Goal: Task Accomplishment & Management: Manage account settings

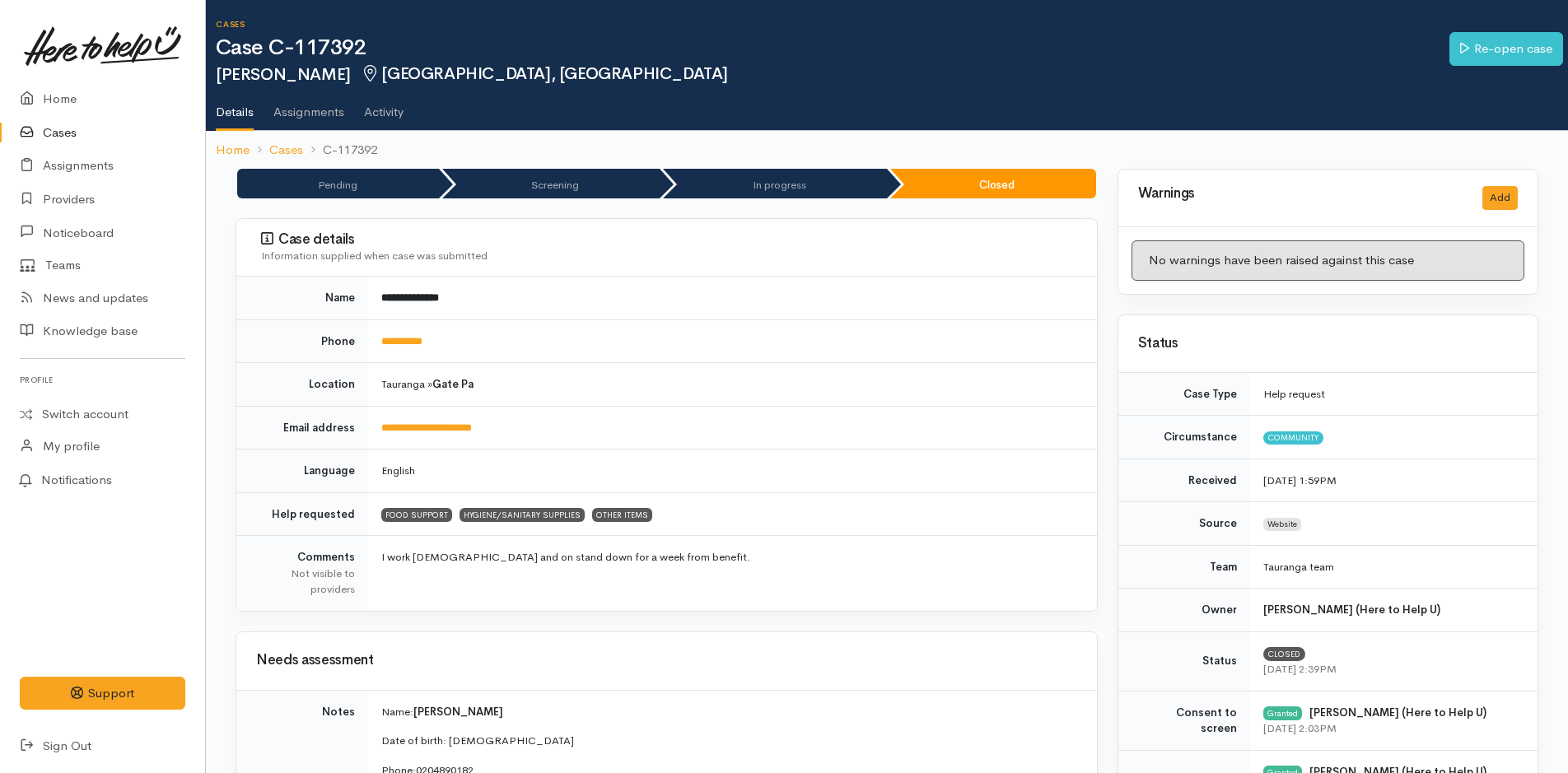
click at [55, 132] on link "Cases" at bounding box center [102, 133] width 205 height 34
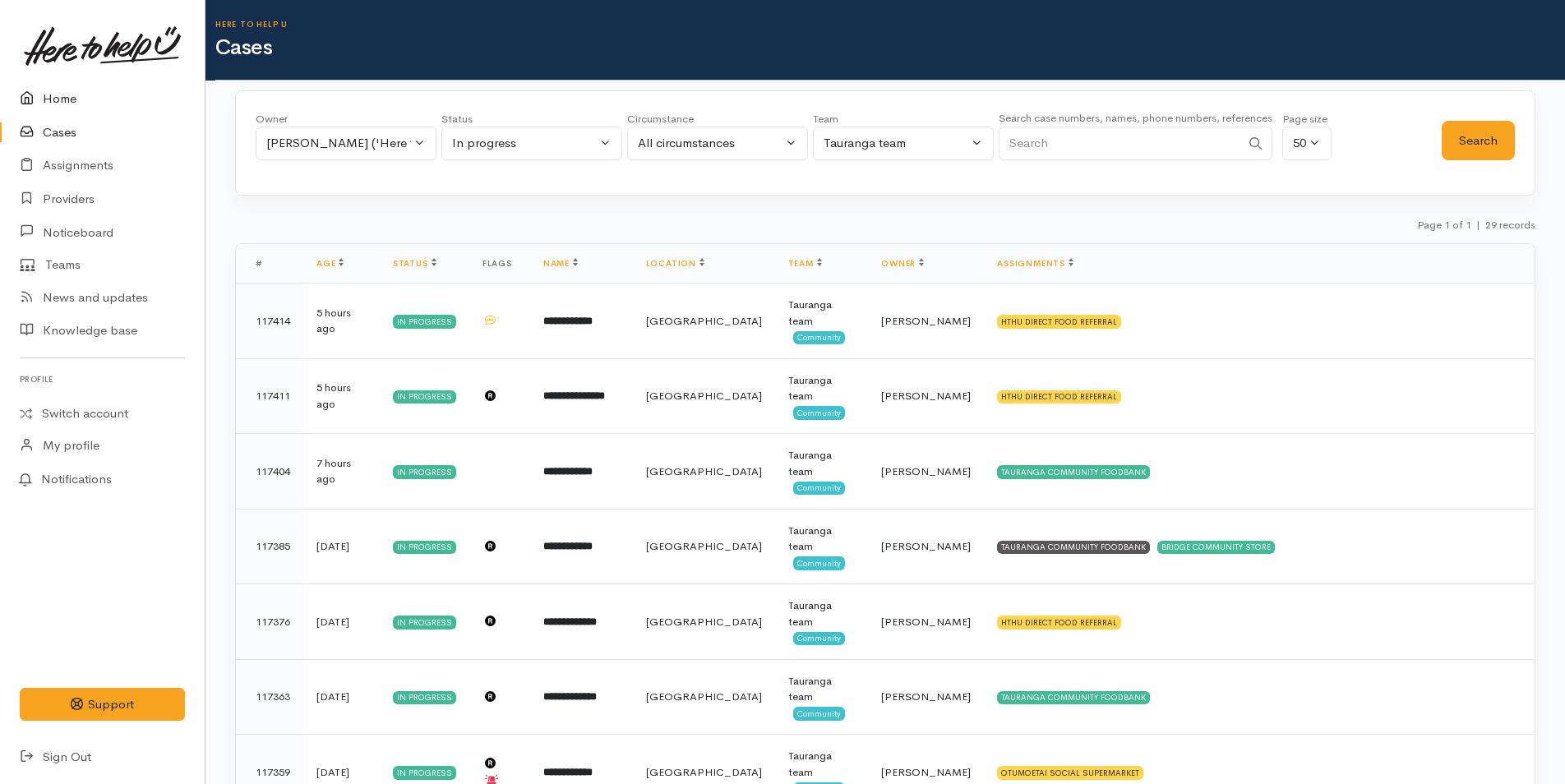
click at [66, 94] on link "Home" at bounding box center [102, 98] width 205 height 34
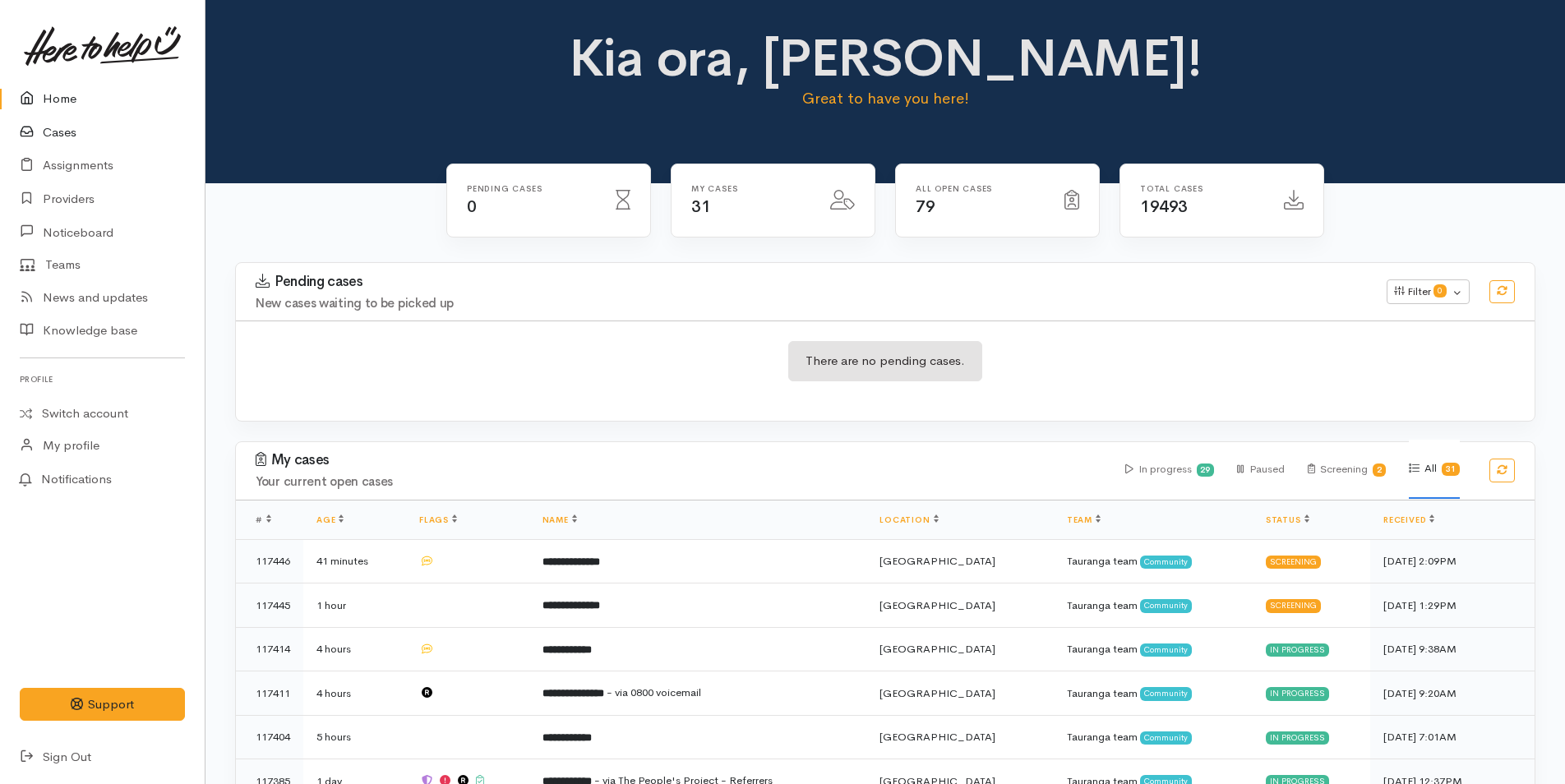
click at [66, 128] on link "Cases" at bounding box center [102, 132] width 205 height 34
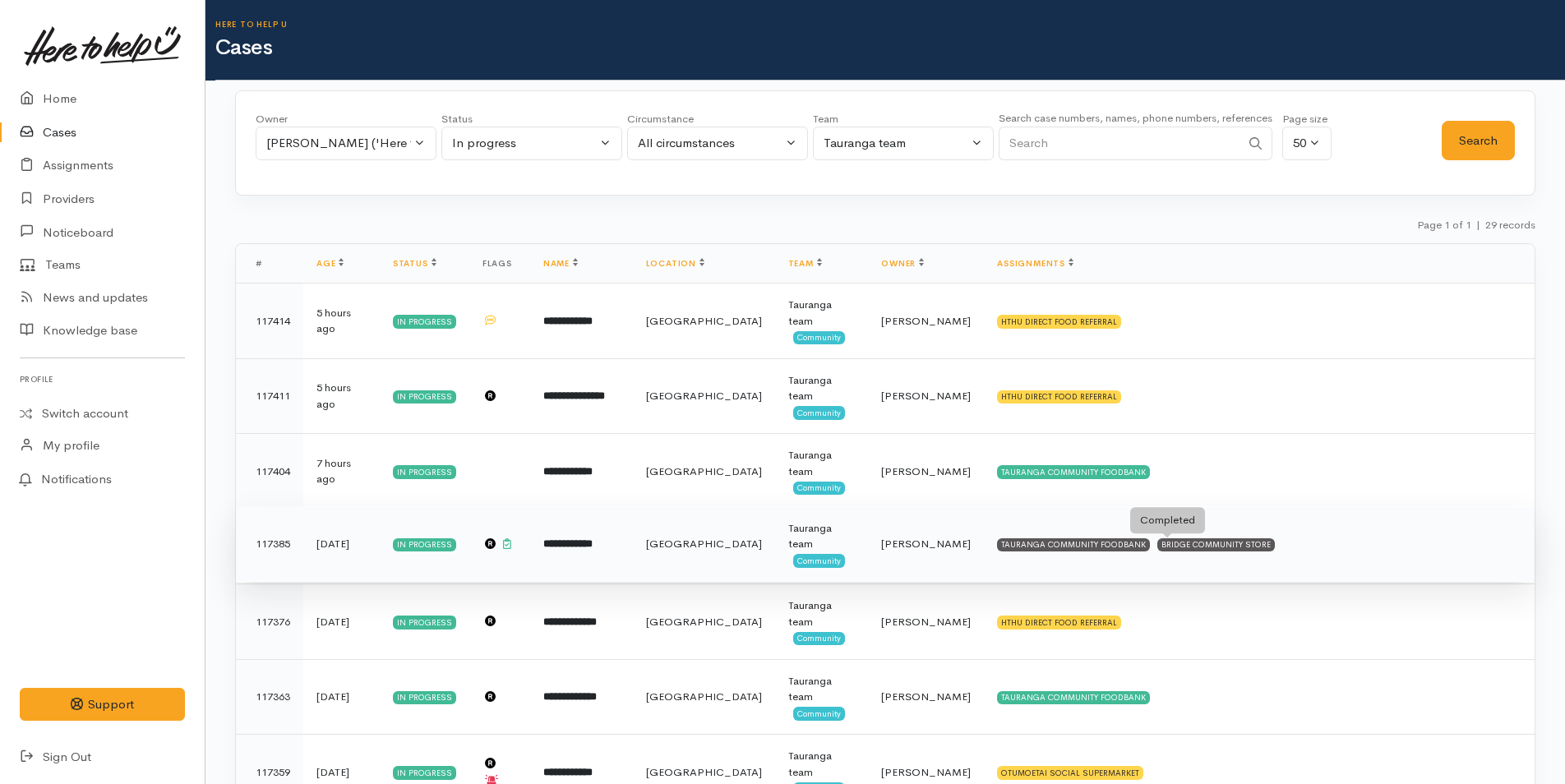
click at [1187, 546] on div "BRIDGE COMMUNITY STORE" at bounding box center [1217, 544] width 118 height 13
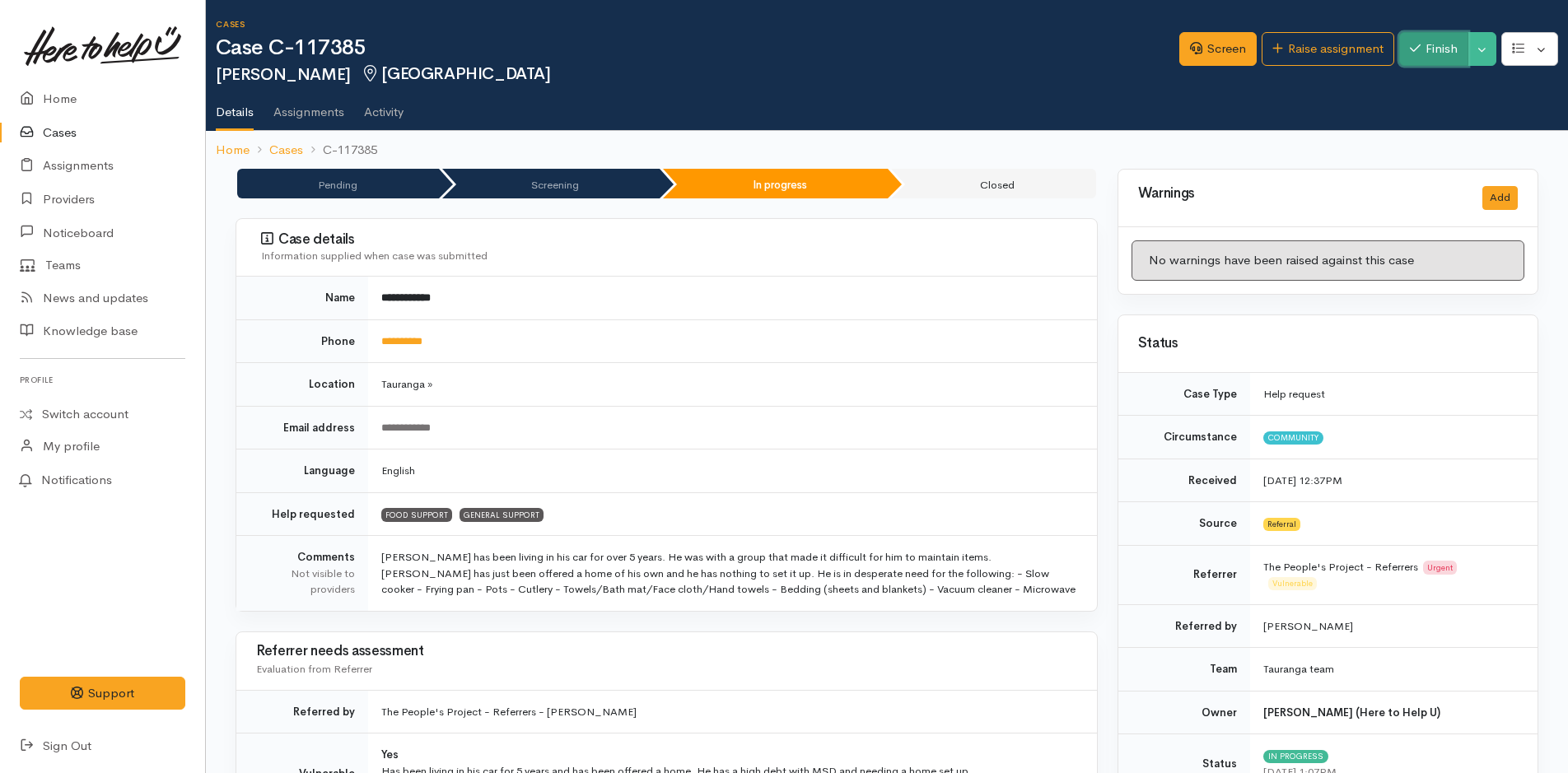
click at [1433, 46] on button "Finish" at bounding box center [1433, 49] width 69 height 34
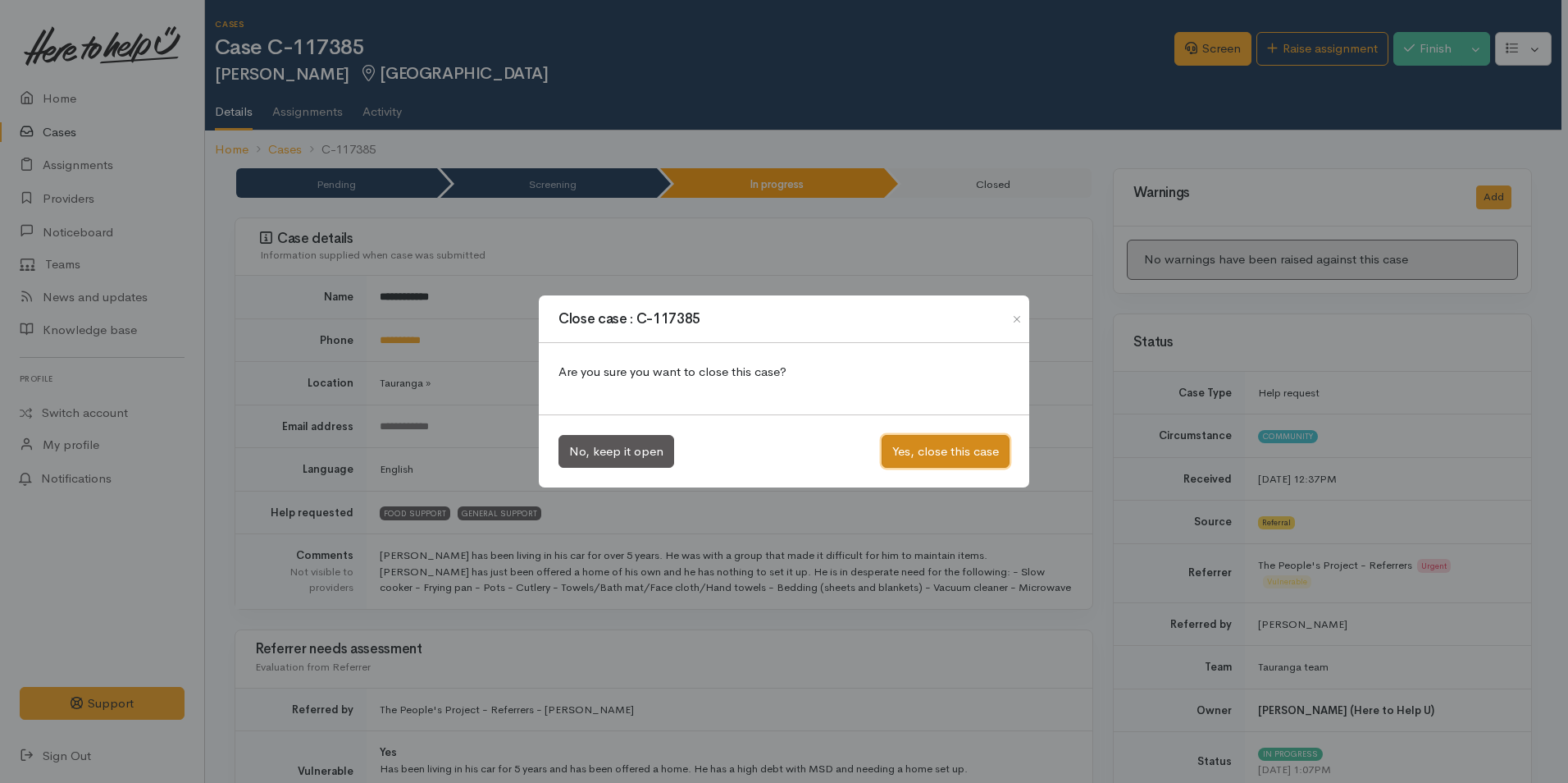
click at [922, 459] on button "Yes, close this case" at bounding box center [945, 452] width 128 height 34
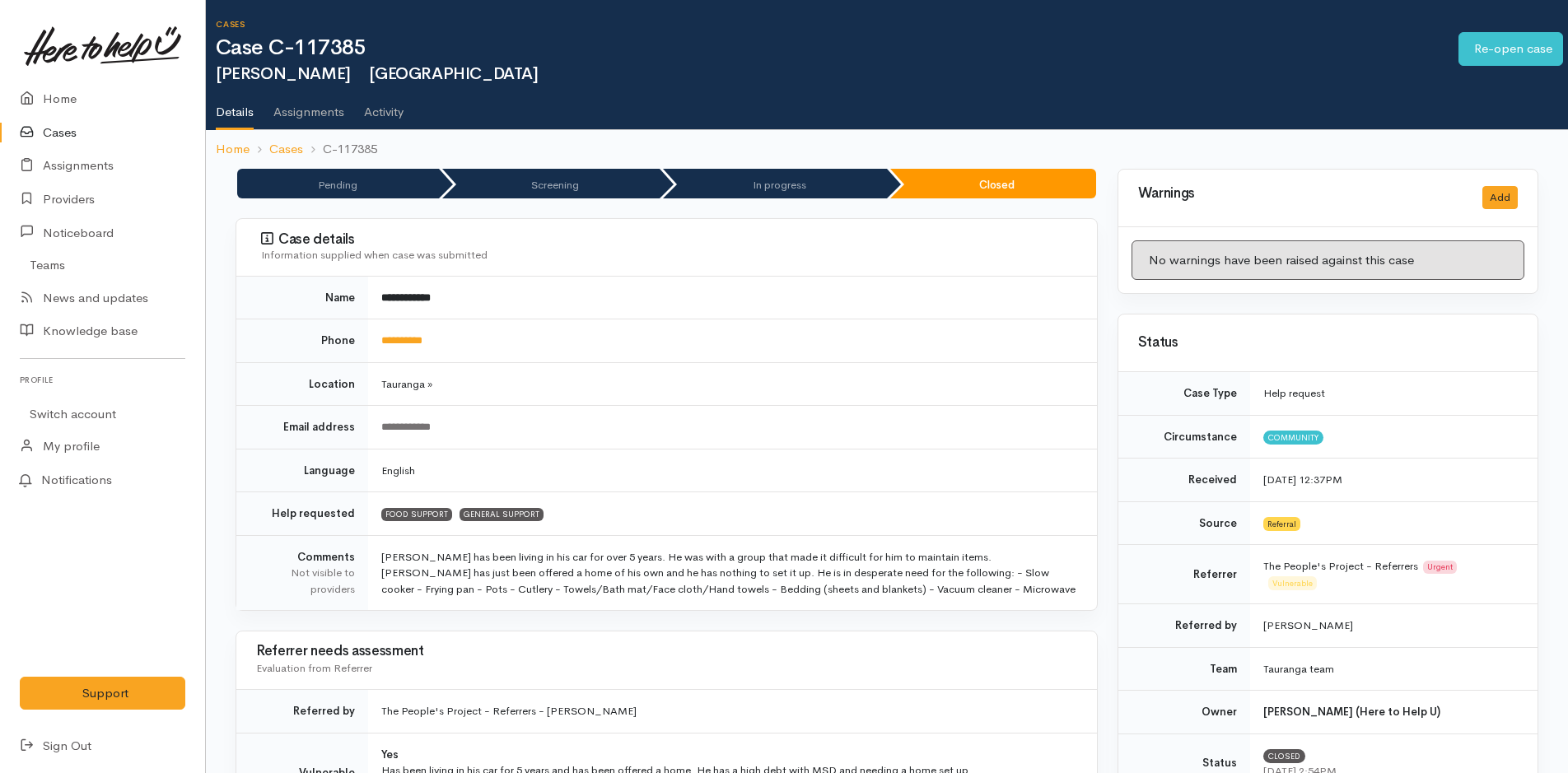
click at [53, 132] on link "Cases" at bounding box center [102, 133] width 205 height 34
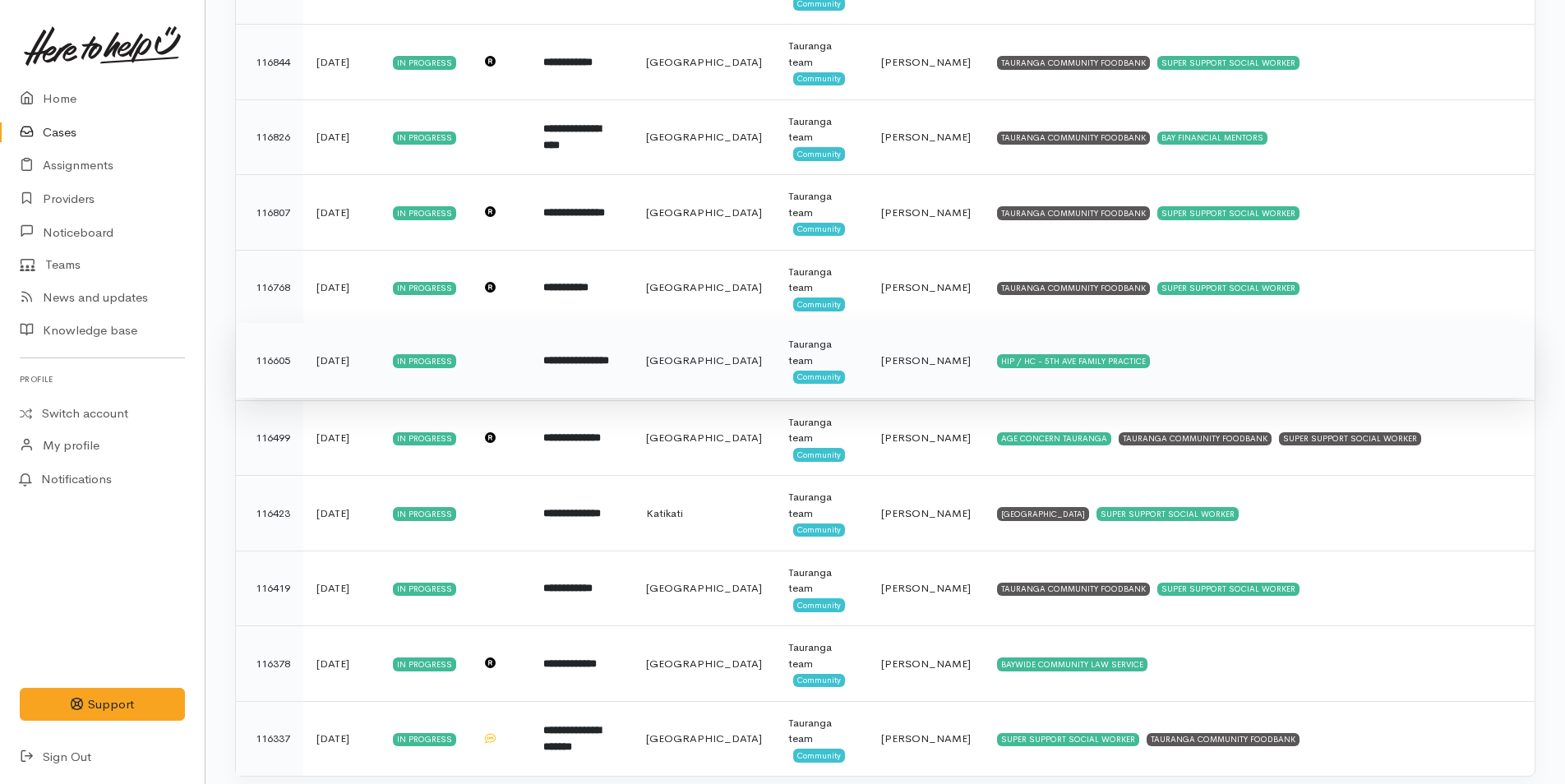
scroll to position [1653, 0]
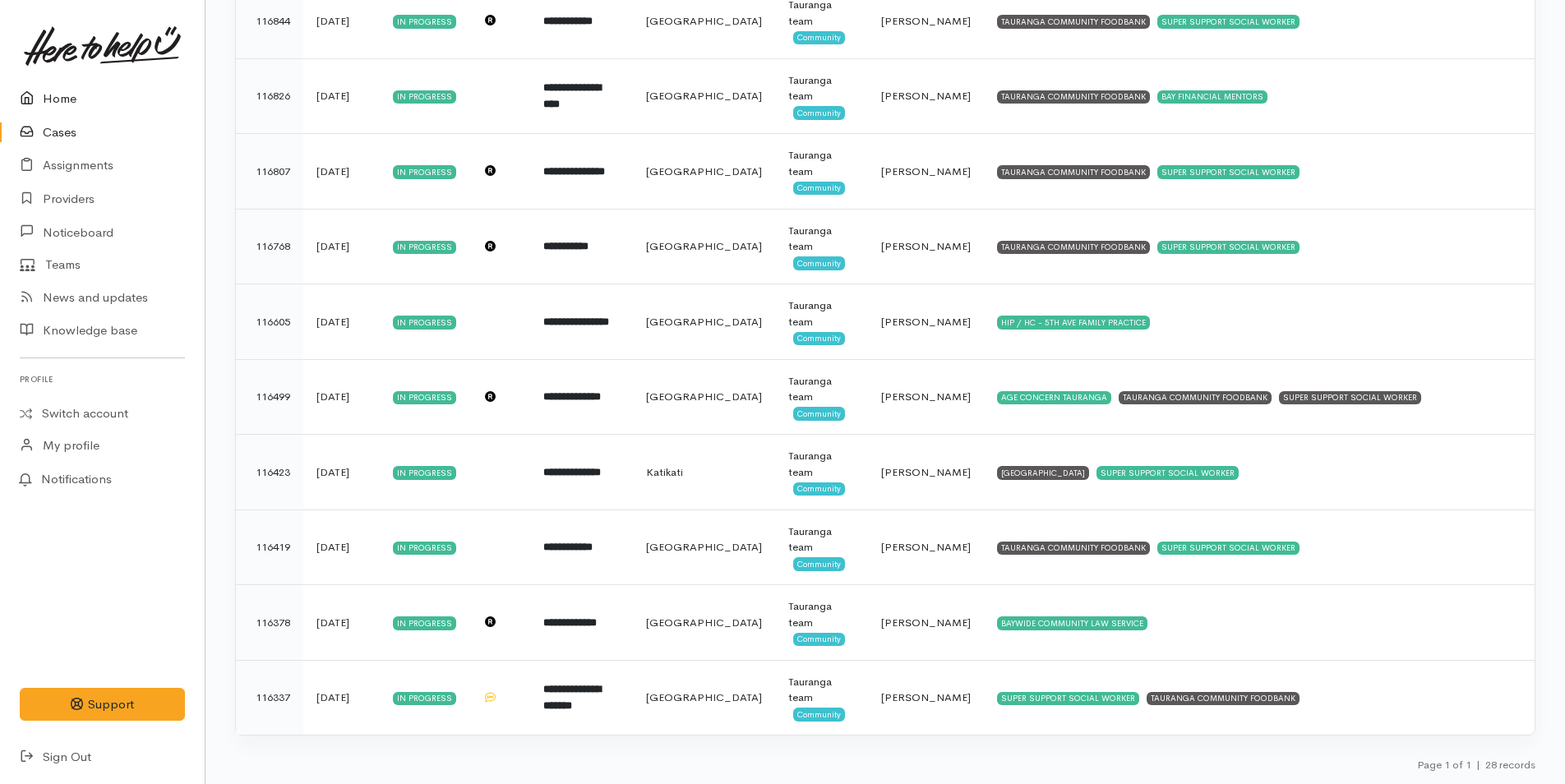
click at [60, 98] on link "Home" at bounding box center [102, 98] width 205 height 34
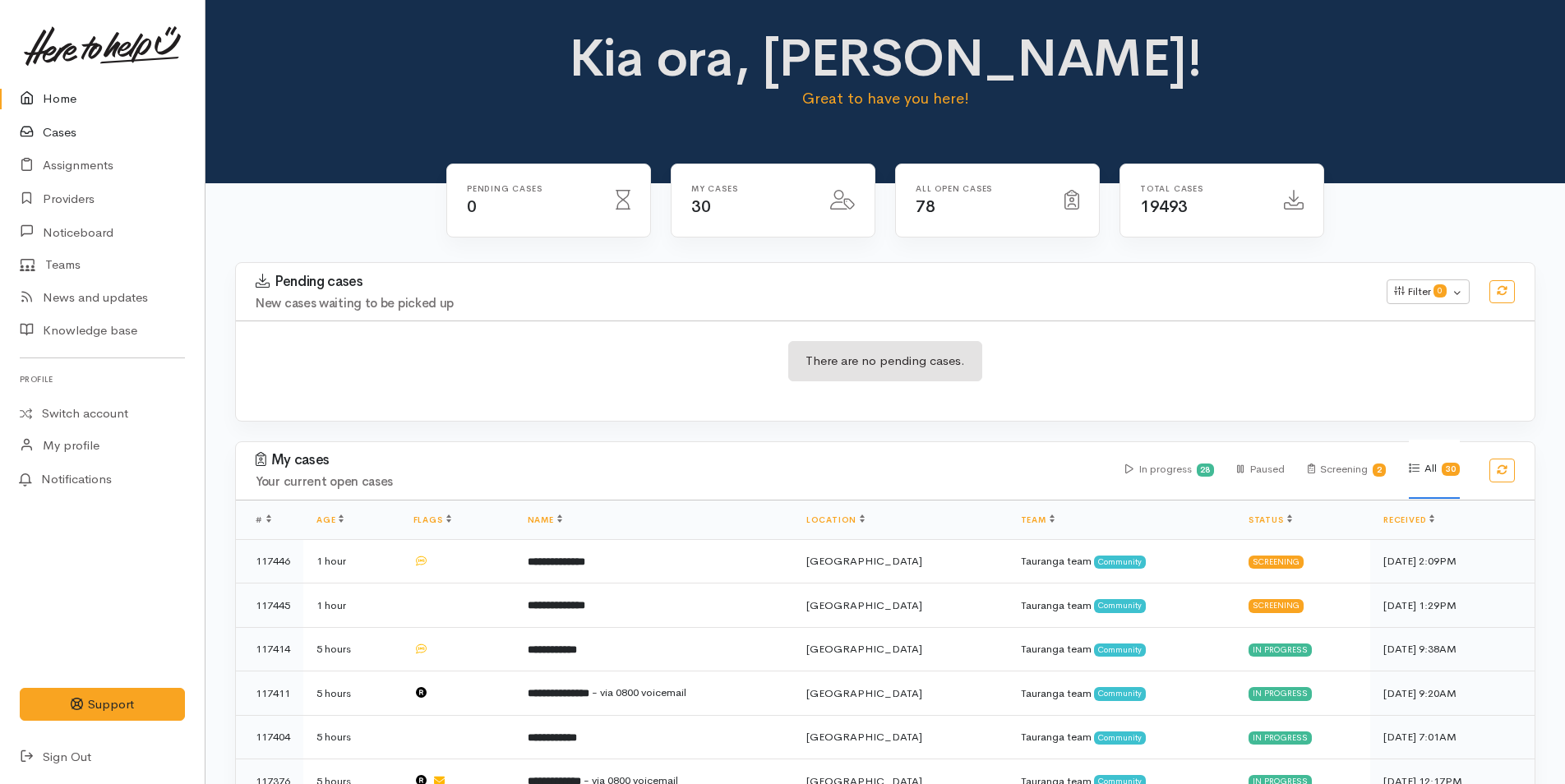
click at [59, 125] on link "Cases" at bounding box center [102, 132] width 205 height 34
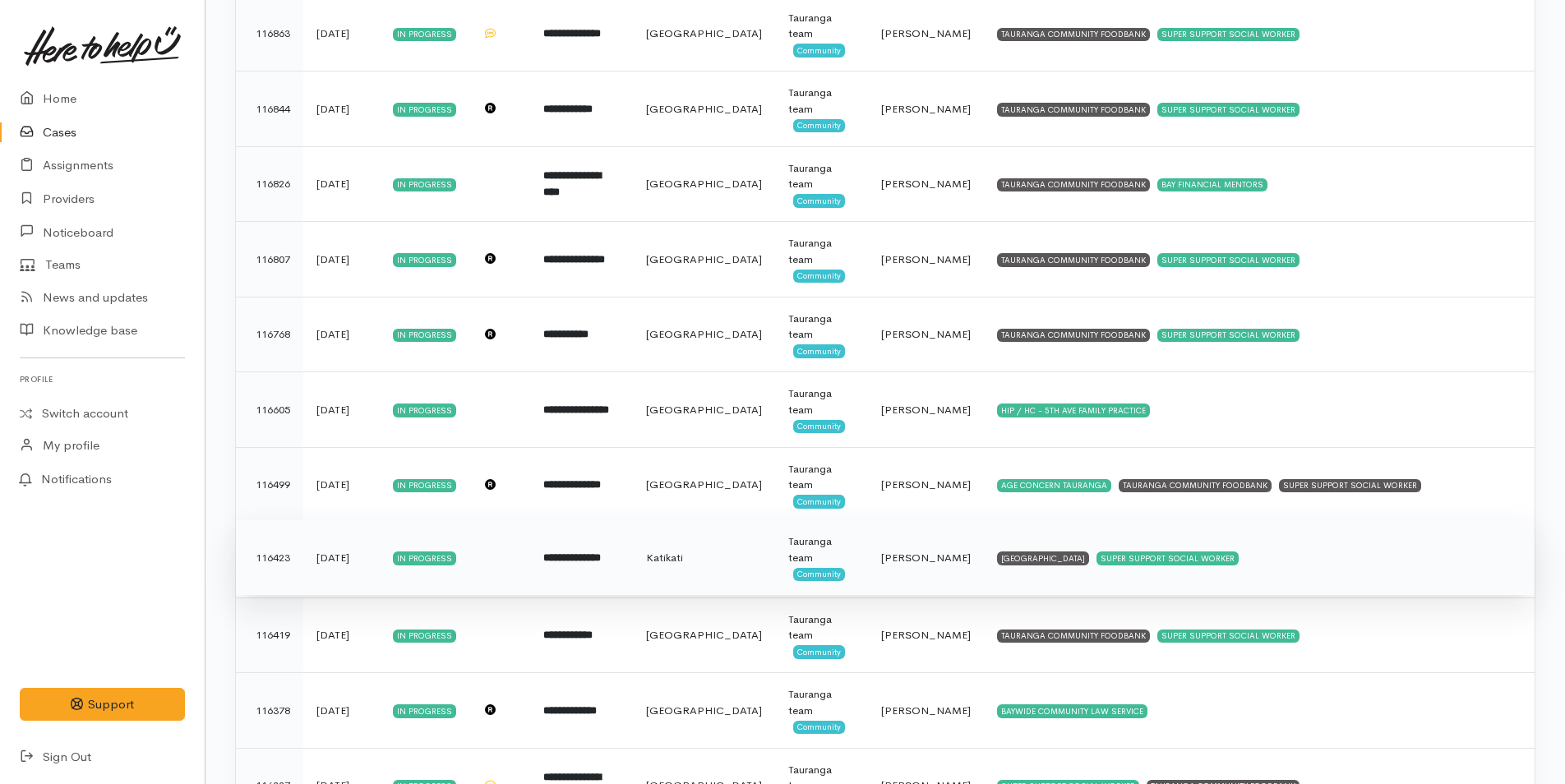
scroll to position [1653, 0]
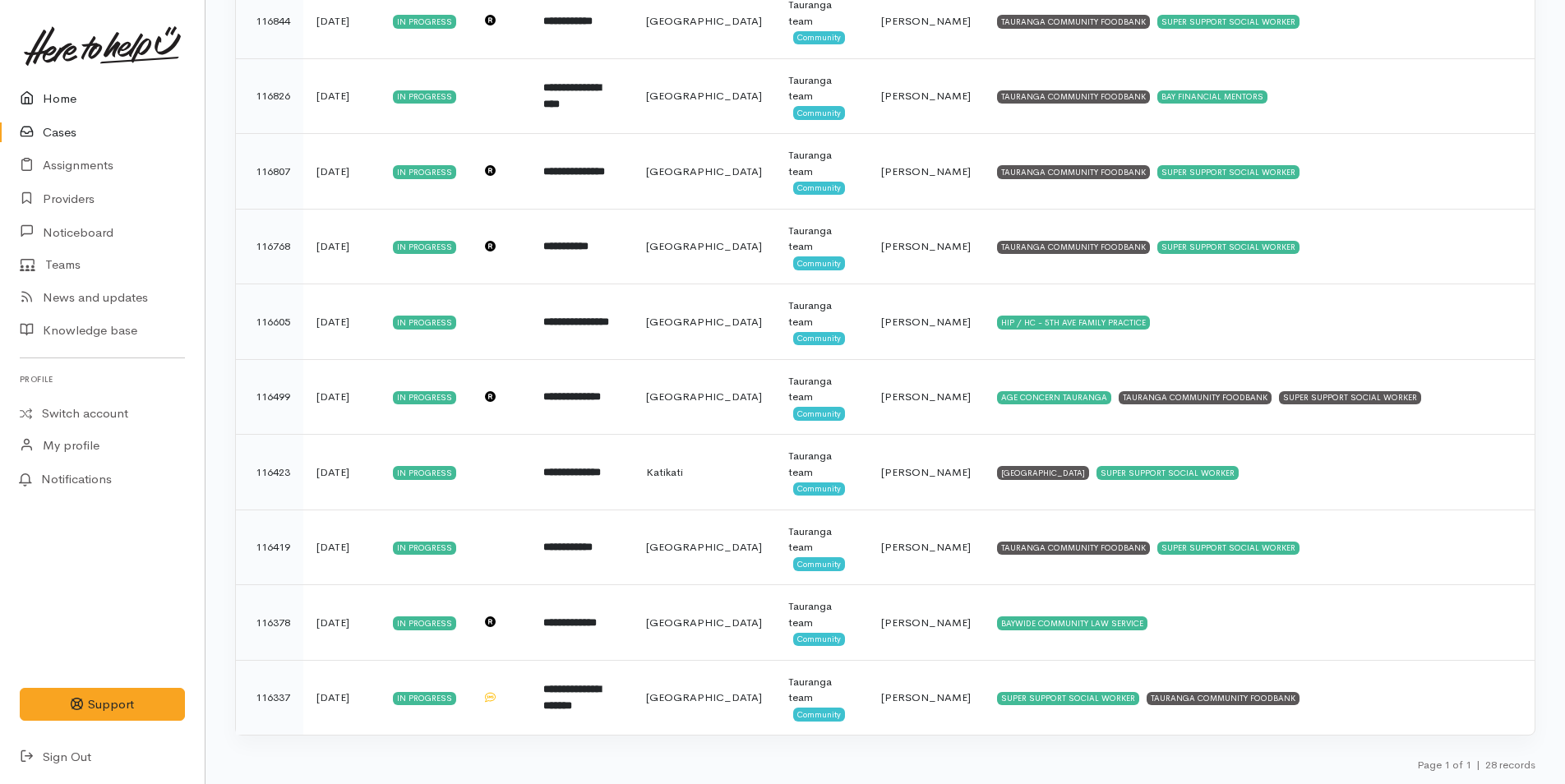
drag, startPoint x: 61, startPoint y: 98, endPoint x: 46, endPoint y: 108, distance: 18.0
click at [60, 98] on link "Home" at bounding box center [102, 98] width 205 height 34
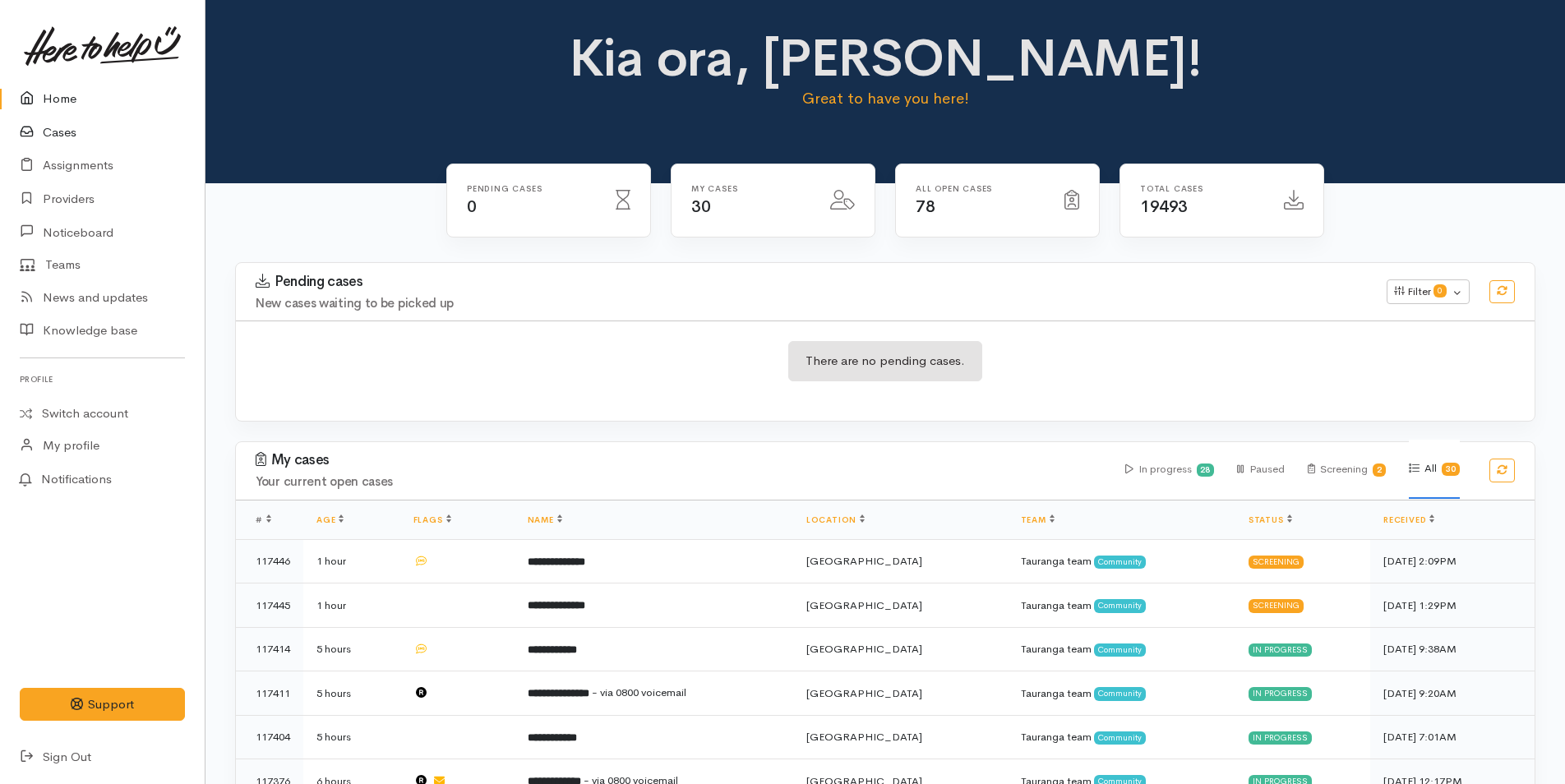
click at [55, 121] on link "Cases" at bounding box center [102, 132] width 205 height 34
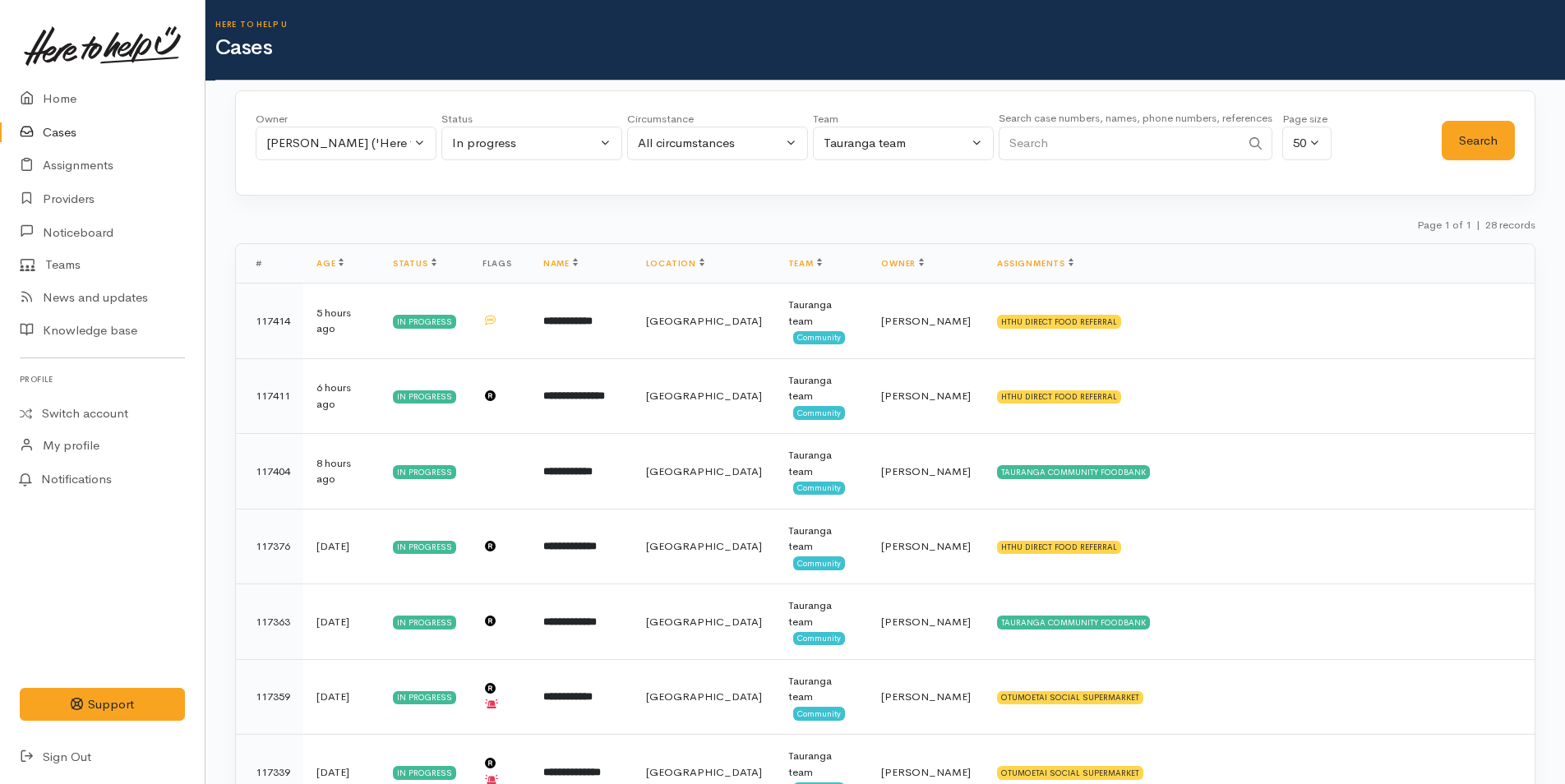
click at [67, 134] on link "Cases" at bounding box center [102, 132] width 205 height 34
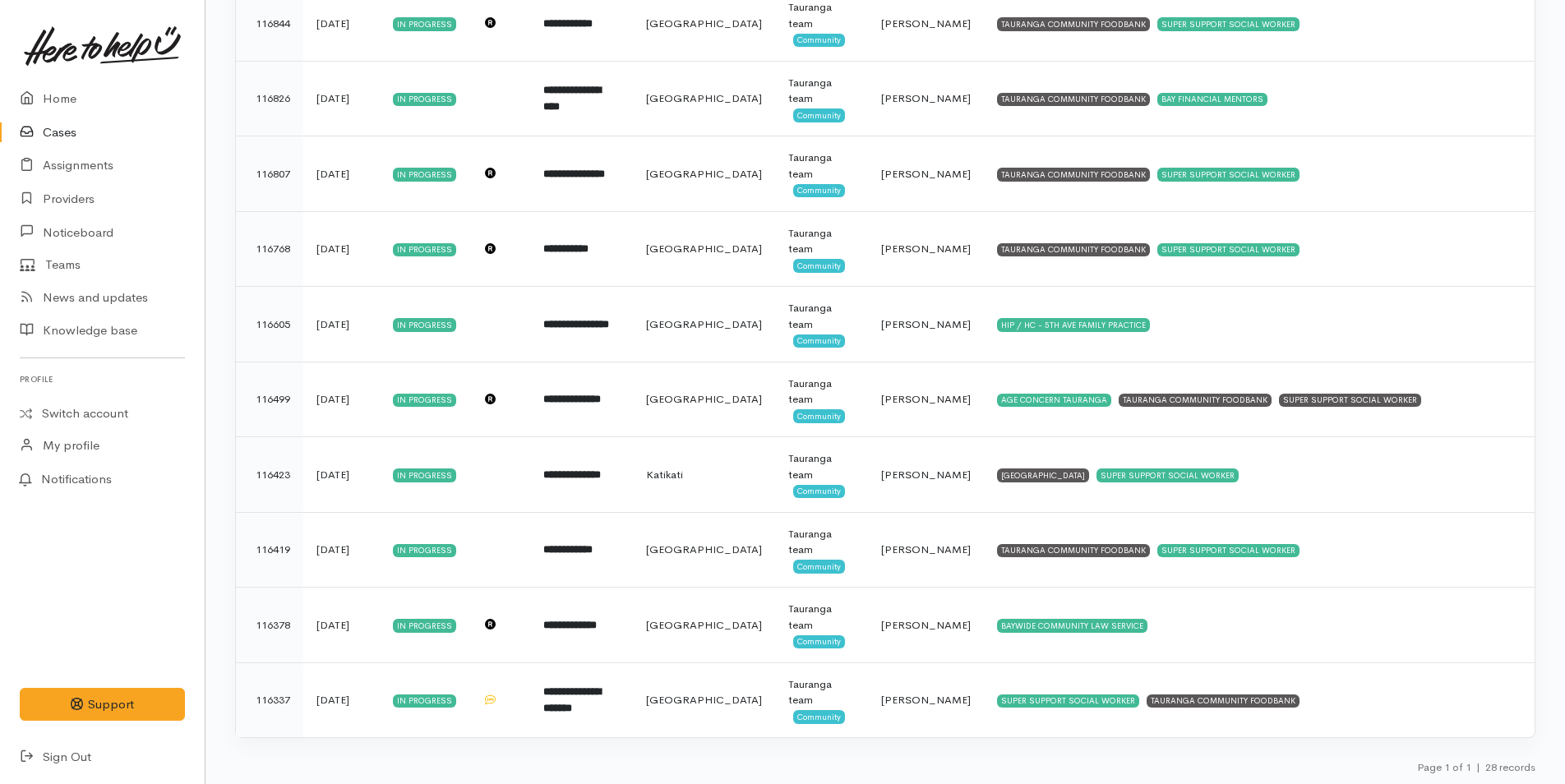
scroll to position [1653, 0]
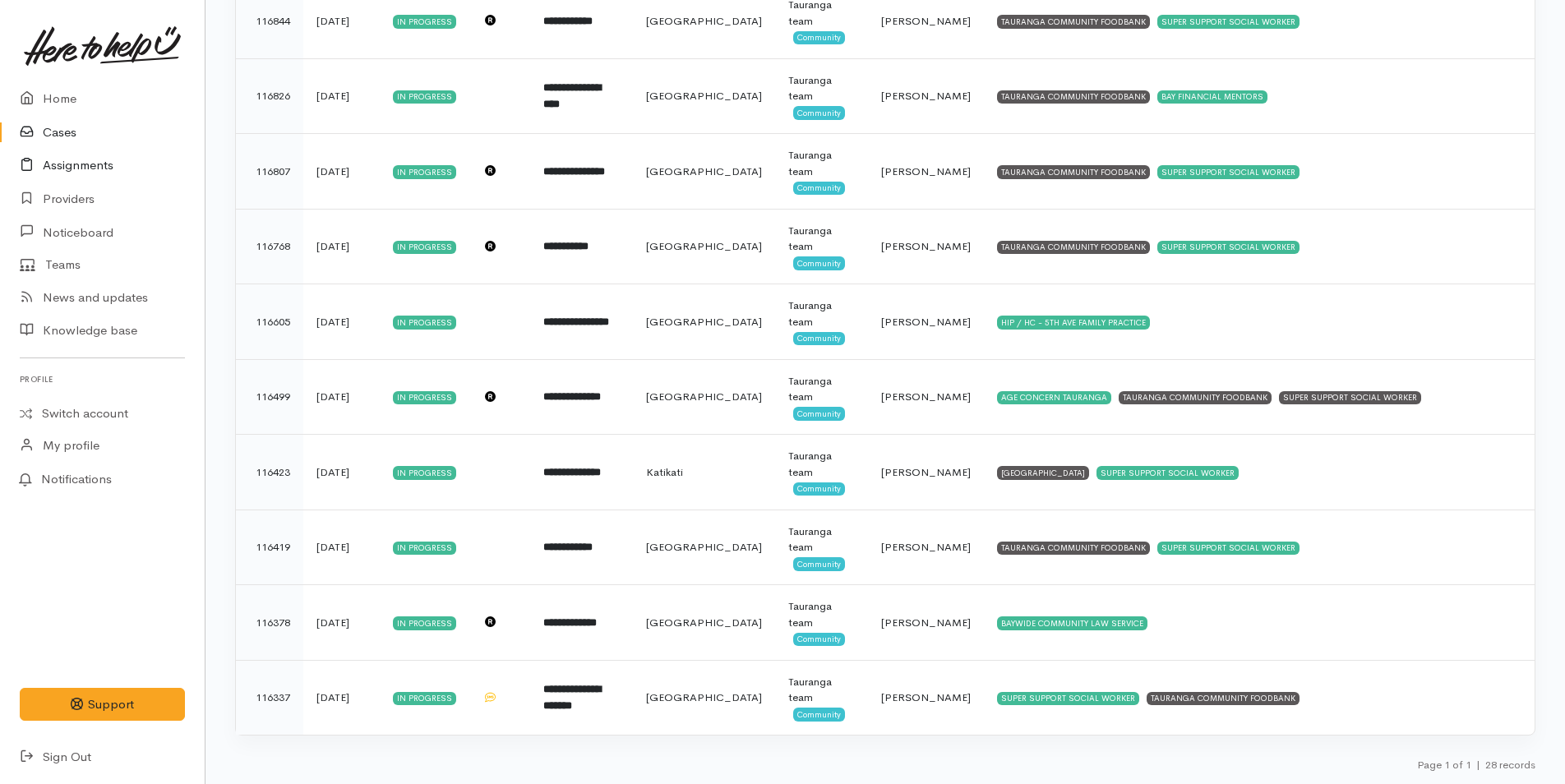
click at [85, 165] on link "Assignments" at bounding box center [102, 165] width 205 height 34
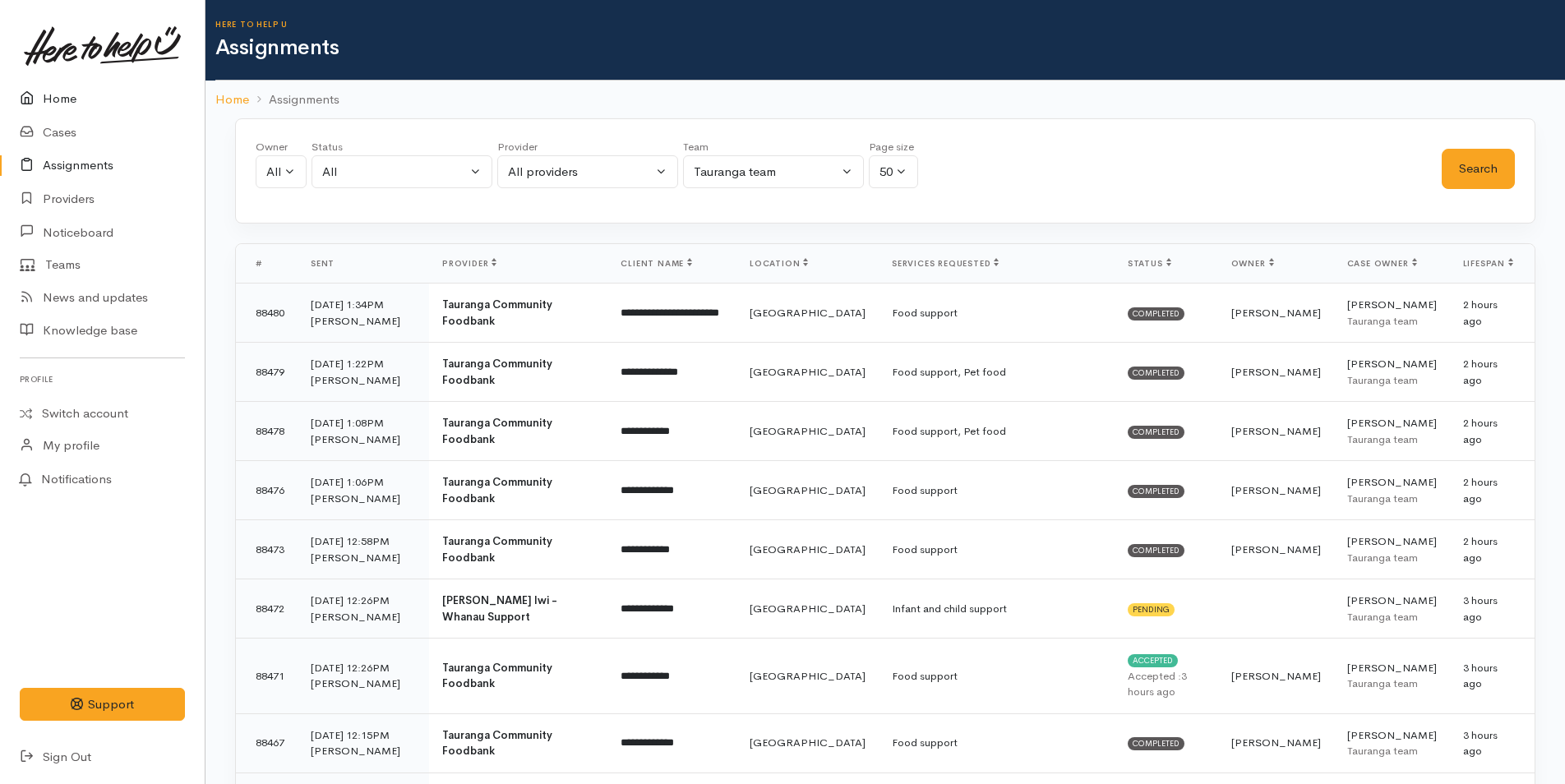
click at [63, 97] on link "Home" at bounding box center [102, 98] width 205 height 34
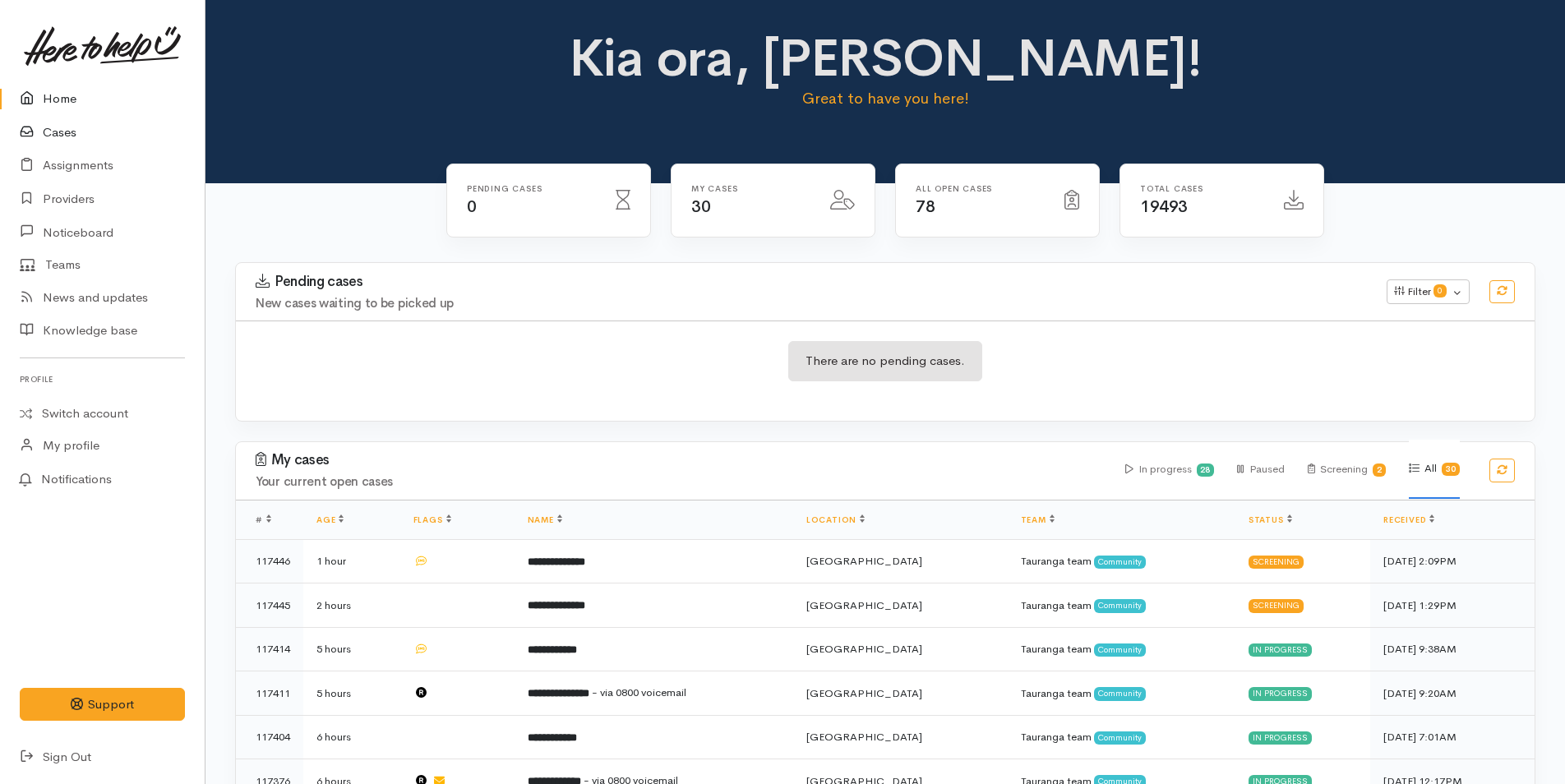
click at [50, 123] on link "Cases" at bounding box center [102, 132] width 205 height 34
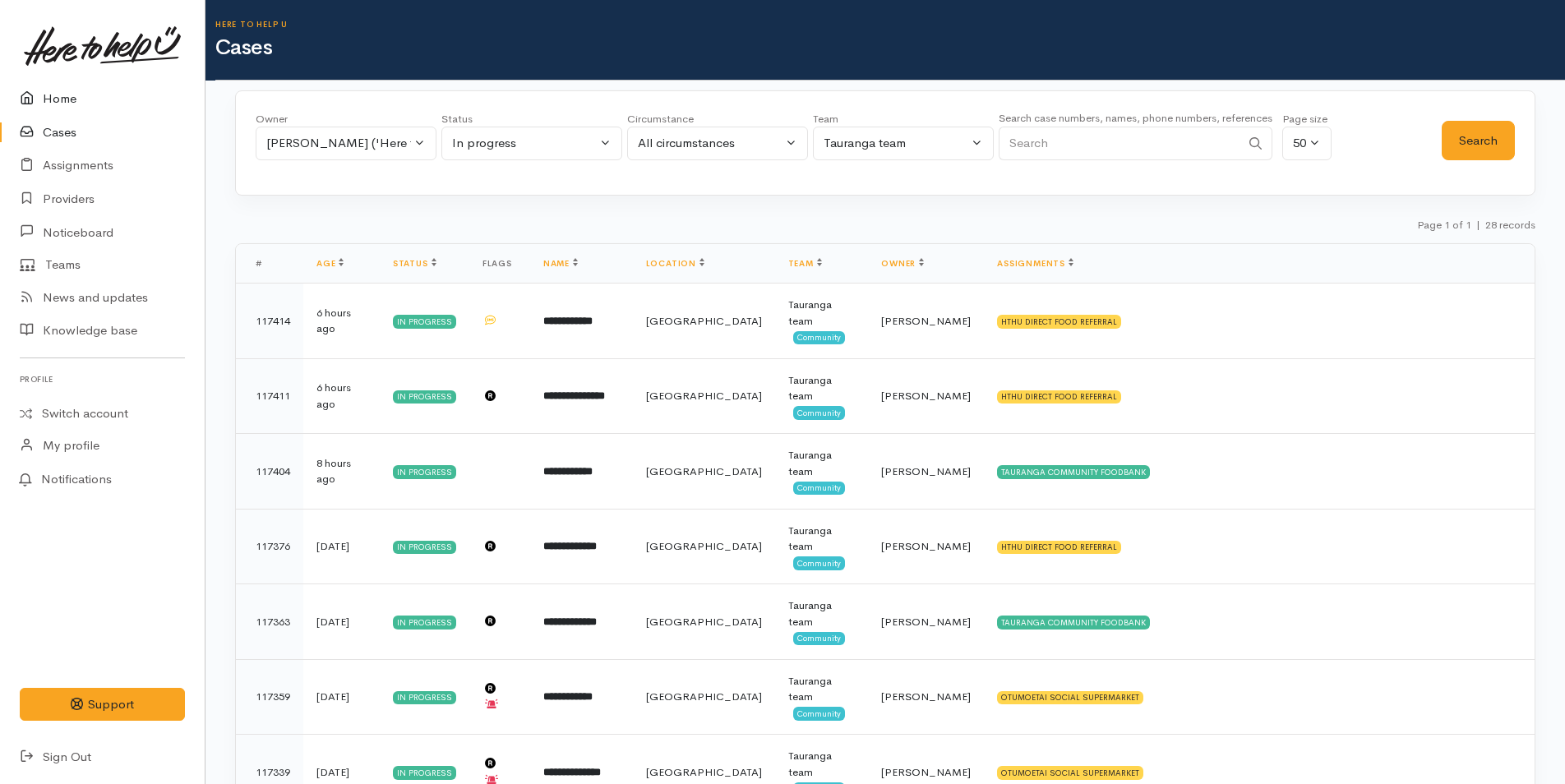
click at [63, 97] on link "Home" at bounding box center [102, 98] width 205 height 34
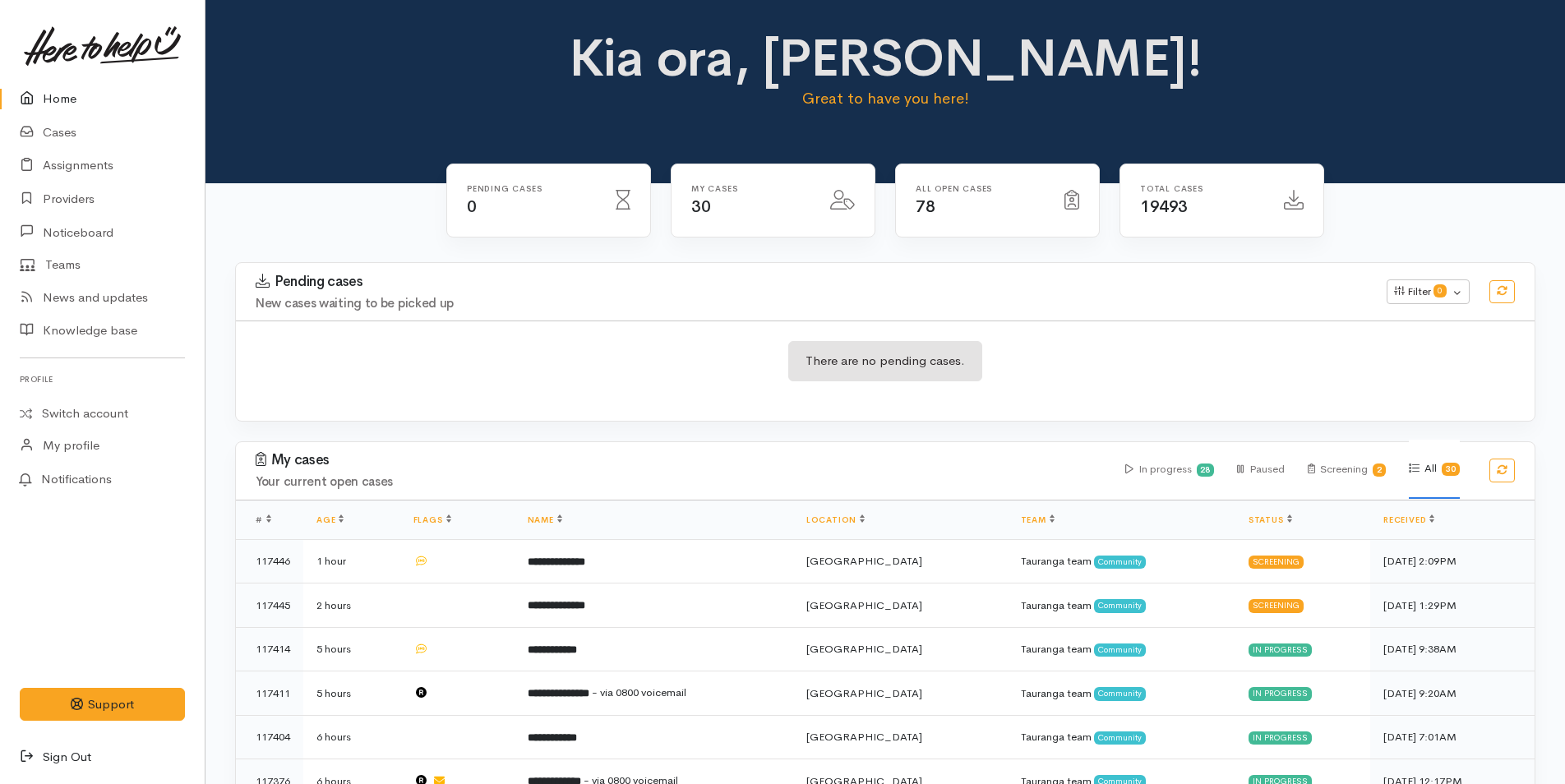
click at [82, 755] on link "Sign Out" at bounding box center [102, 756] width 205 height 34
